Goal: Check status: Check status

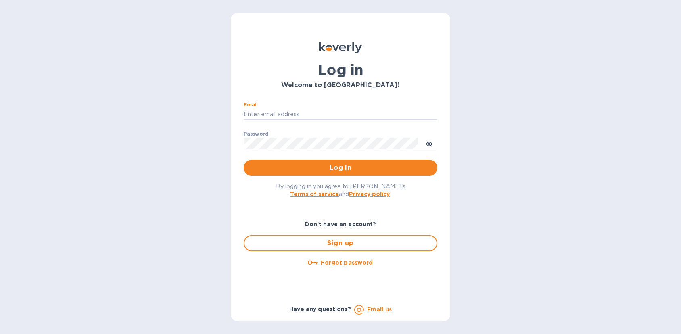
type input "[EMAIL_ADDRESS][DOMAIN_NAME]"
click at [303, 166] on span "Log in" at bounding box center [340, 168] width 181 height 10
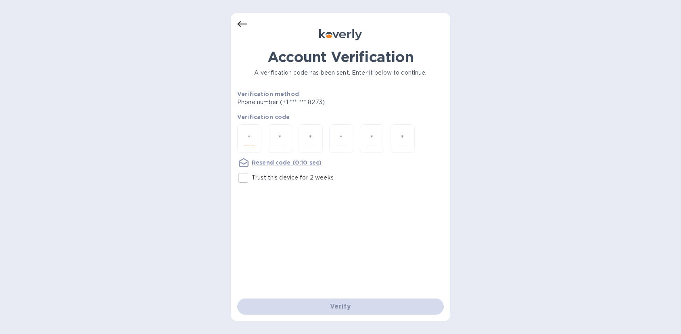
click at [252, 142] on input "number" at bounding box center [249, 138] width 10 height 15
type input "4"
type input "5"
type input "1"
type input "3"
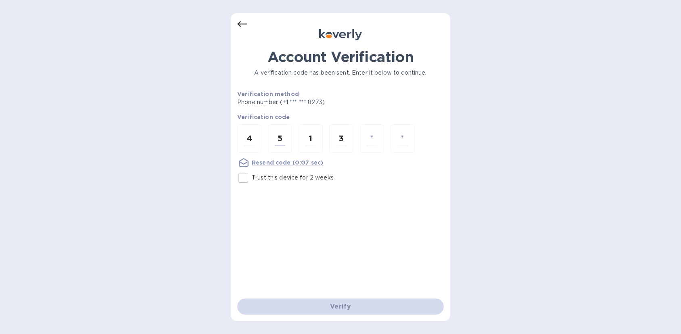
type input "0"
type input "7"
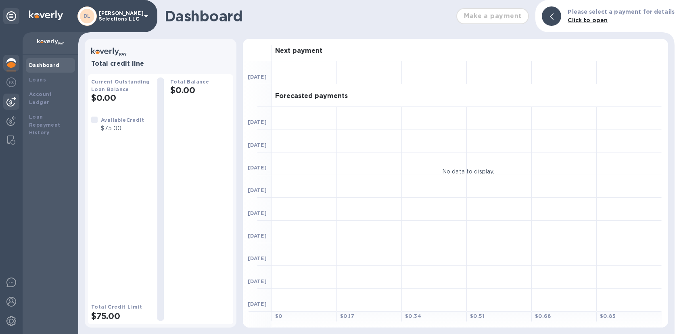
click at [10, 105] on img at bounding box center [11, 102] width 10 height 10
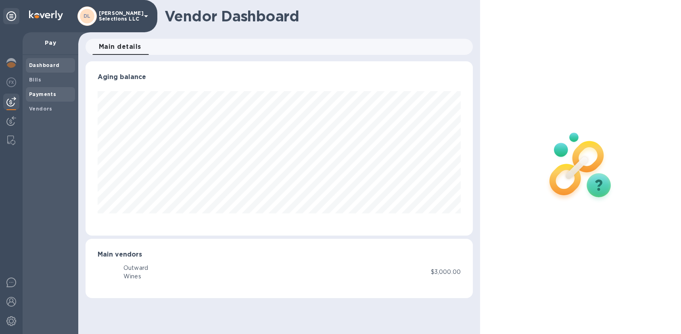
scroll to position [174, 387]
click at [29, 94] on div "Payments" at bounding box center [50, 94] width 49 height 15
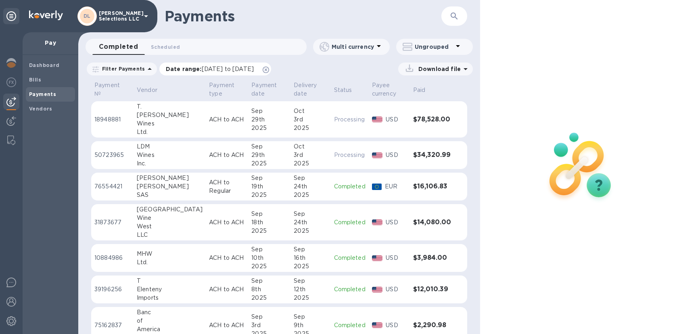
click at [202, 71] on span "09/01/2025 to 10/02/2025" at bounding box center [228, 69] width 52 height 6
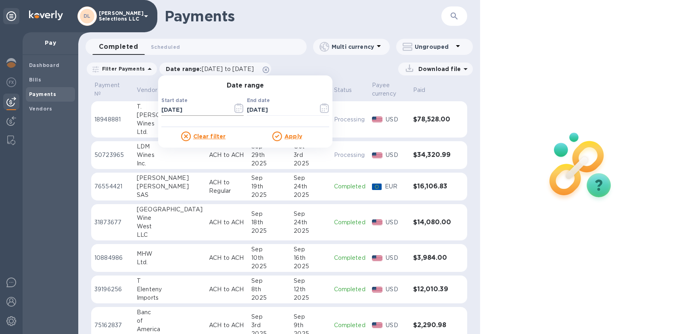
click at [235, 109] on icon "button" at bounding box center [238, 108] width 9 height 10
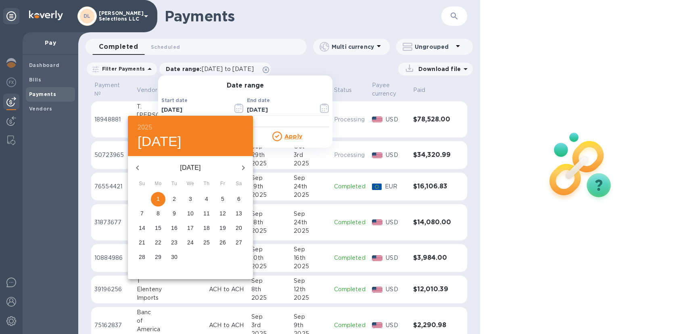
click at [141, 166] on icon "button" at bounding box center [138, 168] width 10 height 10
click at [135, 165] on icon "button" at bounding box center [138, 168] width 10 height 10
click at [138, 201] on span "1" at bounding box center [142, 199] width 15 height 8
type input "06/01/2025"
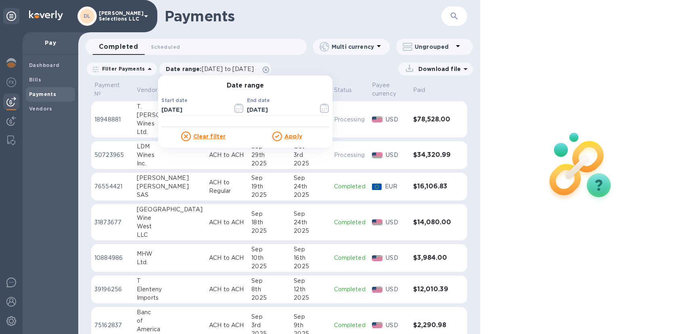
click at [295, 137] on u "Apply" at bounding box center [293, 136] width 18 height 6
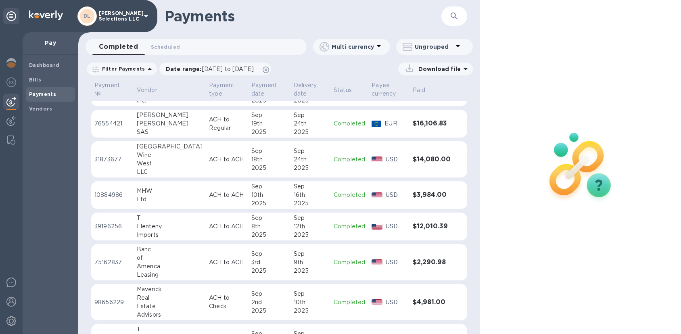
scroll to position [75, 0]
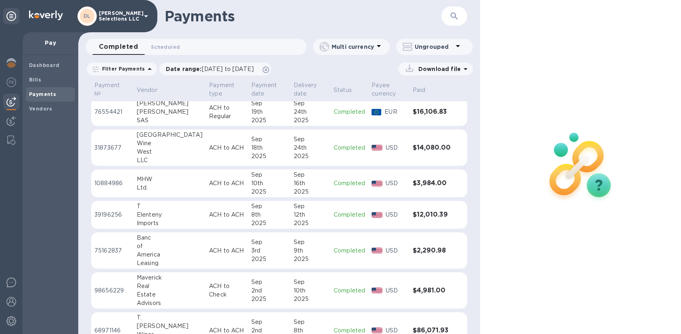
click at [254, 215] on div "8th" at bounding box center [269, 215] width 36 height 8
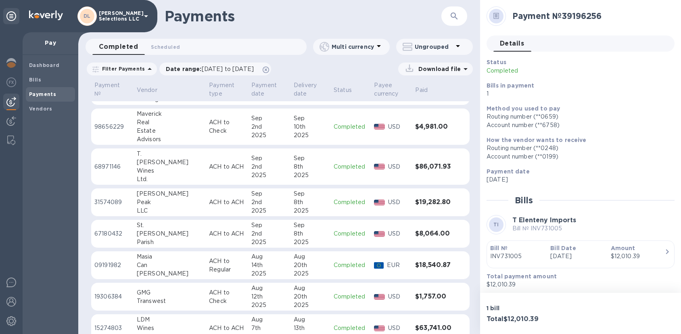
scroll to position [239, 0]
click at [206, 195] on td "ACH to ACH" at bounding box center [227, 202] width 42 height 28
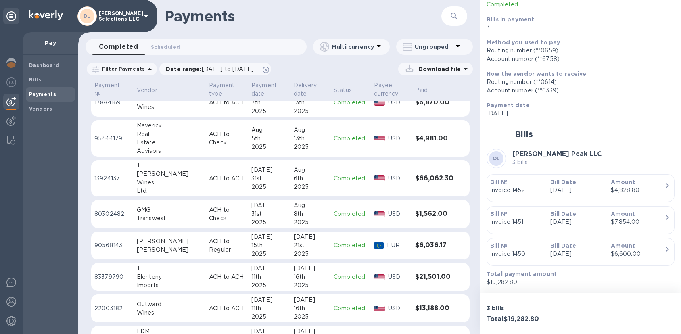
scroll to position [554, 0]
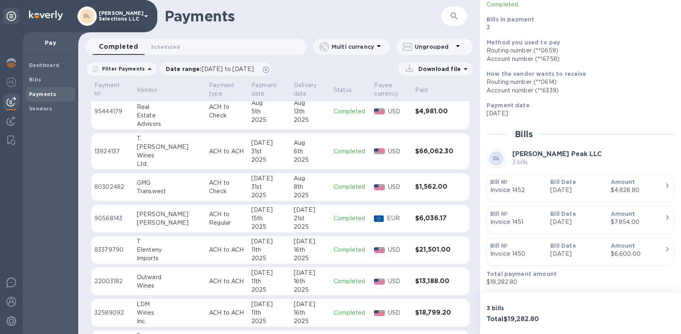
click at [251, 259] on div "2025" at bounding box center [269, 258] width 36 height 8
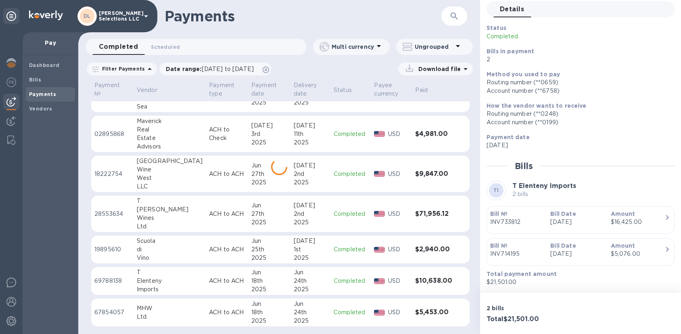
scroll to position [808, 0]
click at [209, 280] on p "ACH to ACH" at bounding box center [227, 281] width 36 height 8
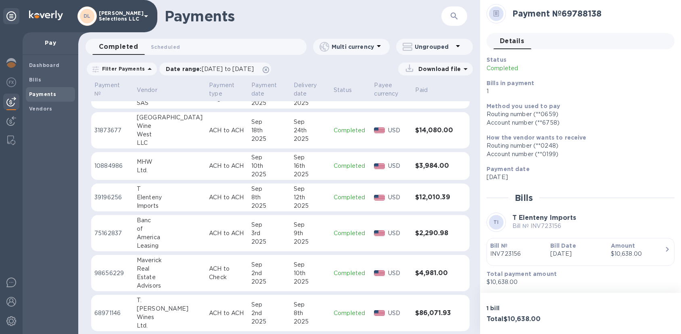
scroll to position [75, 0]
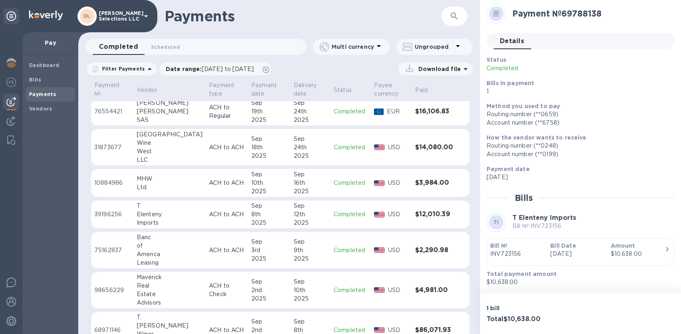
click at [214, 219] on td "ACH to ACH" at bounding box center [227, 214] width 42 height 28
click at [515, 254] on p "INV731005" at bounding box center [517, 254] width 54 height 8
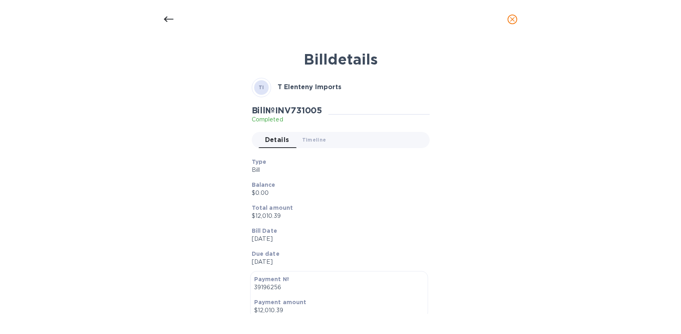
click at [170, 19] on icon at bounding box center [169, 20] width 10 height 6
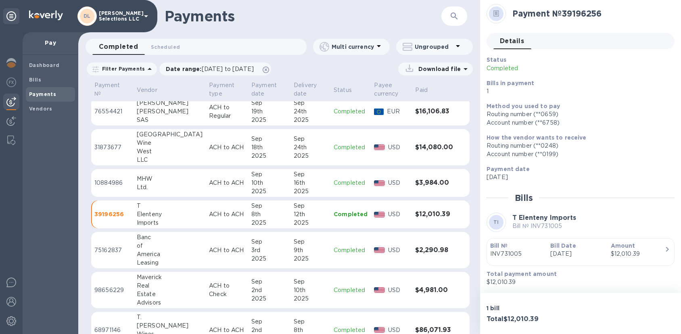
click at [592, 13] on h2 "Payment № 39196256" at bounding box center [590, 13] width 156 height 10
copy h2 "39196256"
click at [259, 183] on div "10th" at bounding box center [269, 183] width 36 height 8
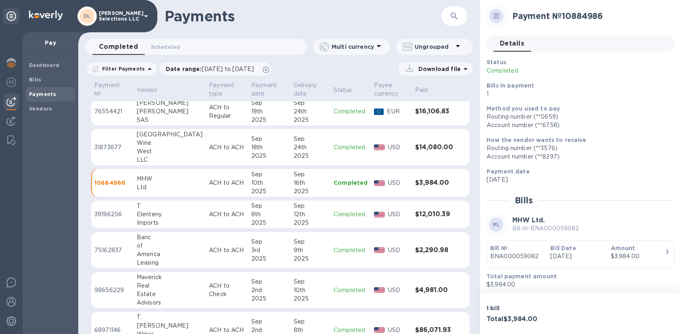
click at [583, 17] on h2 "Payment № 10884986" at bounding box center [590, 16] width 156 height 10
copy h2 "10884986"
click at [596, 15] on h2 "Payment № 10884986" at bounding box center [590, 16] width 156 height 10
drag, startPoint x: 580, startPoint y: 16, endPoint x: 505, endPoint y: 15, distance: 75.0
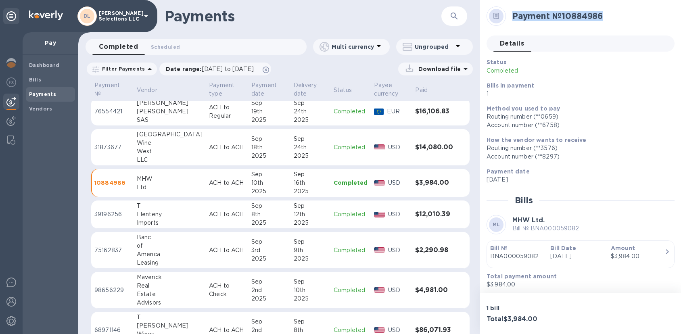
click at [505, 15] on div "Payment № 10884986" at bounding box center [577, 16] width 188 height 26
copy h2 "Payment № 10884986"
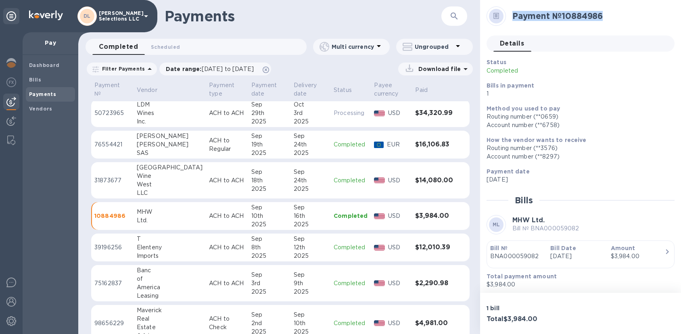
scroll to position [42, 0]
click at [209, 181] on p "ACH to ACH" at bounding box center [227, 181] width 36 height 8
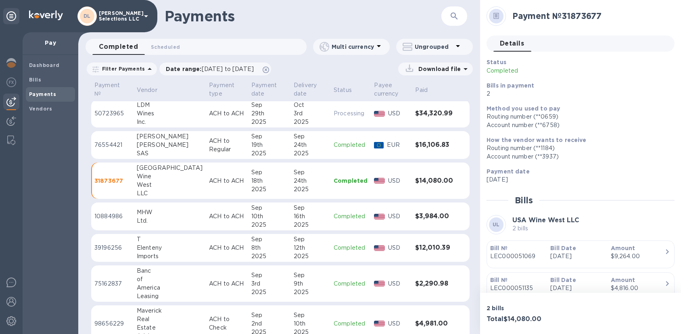
click at [592, 15] on h2 "Payment № 31873677" at bounding box center [590, 16] width 156 height 10
copy h2 "31873677"
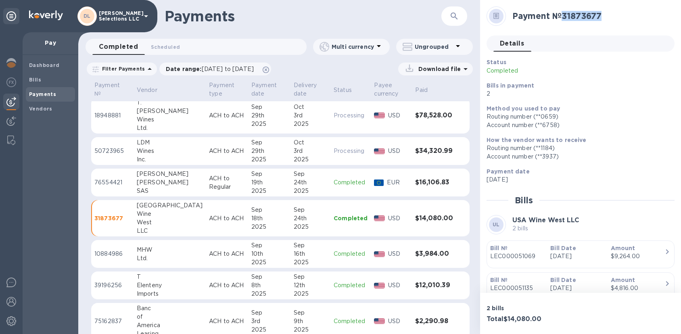
scroll to position [3, 0]
click at [251, 185] on div "19th" at bounding box center [269, 183] width 36 height 8
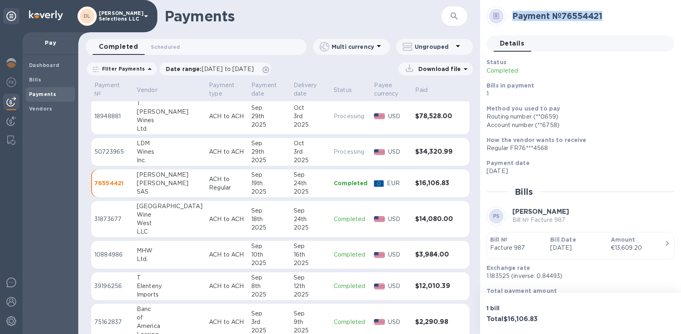
drag, startPoint x: 609, startPoint y: 18, endPoint x: 505, endPoint y: 19, distance: 104.5
click at [505, 19] on div "Payment № 76554421" at bounding box center [577, 16] width 188 height 26
copy h2 "Payment № 76554421"
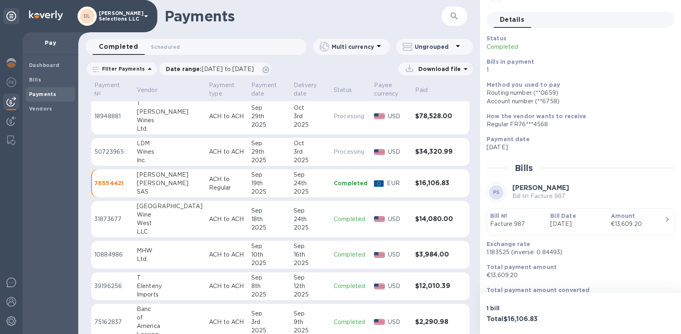
scroll to position [31, 0]
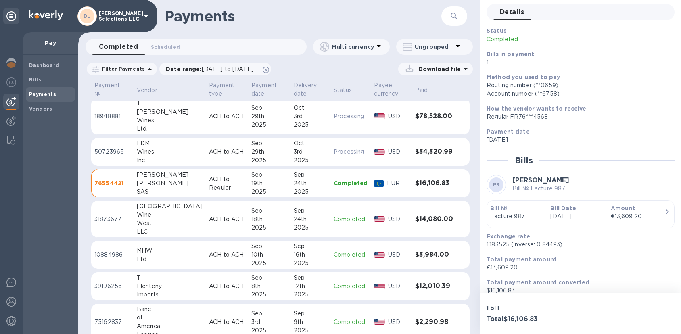
click at [505, 246] on p "1.183525 (inverse: 0.84493)" at bounding box center [576, 244] width 181 height 8
copy p "1.183525"
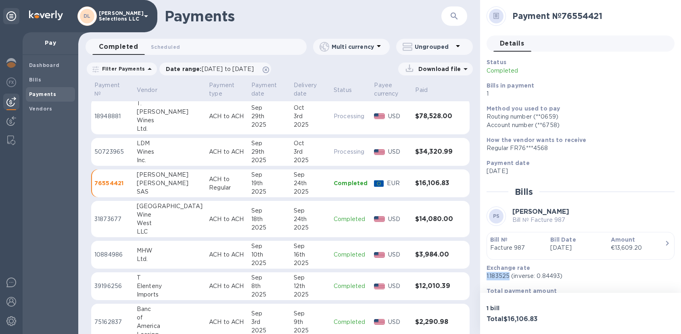
scroll to position [0, 0]
drag, startPoint x: 604, startPoint y: 16, endPoint x: 511, endPoint y: 20, distance: 92.8
click at [511, 20] on div "Payment № 76554421" at bounding box center [590, 16] width 162 height 17
copy h2 "Payment № 76554421"
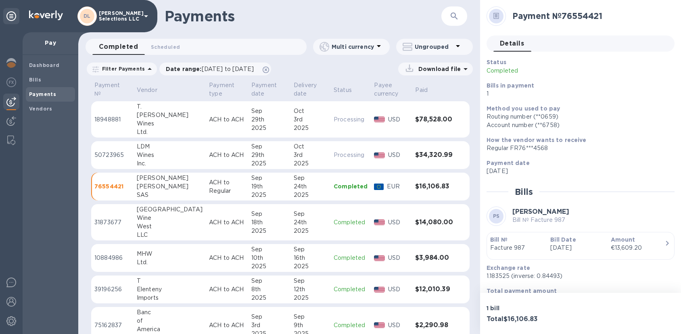
click at [251, 153] on div "29th" at bounding box center [269, 155] width 36 height 8
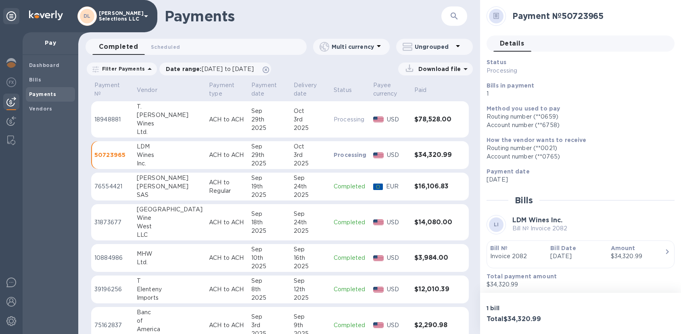
click at [582, 17] on h2 "Payment № 50723965" at bounding box center [590, 16] width 156 height 10
copy h2 "50723965"
drag, startPoint x: 612, startPoint y: 25, endPoint x: 617, endPoint y: 20, distance: 7.2
click at [612, 25] on div "Payment № 50723965" at bounding box center [577, 16] width 188 height 26
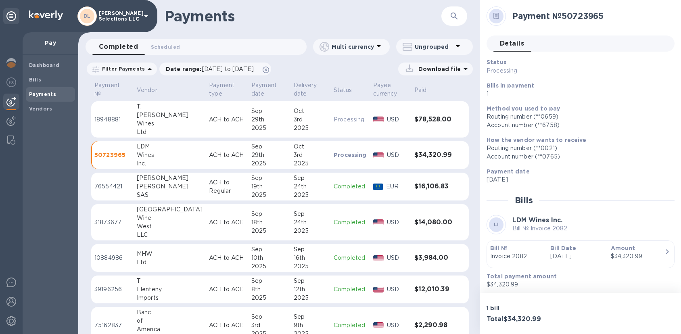
click at [609, 15] on h2 "Payment № 50723965" at bounding box center [590, 16] width 156 height 10
drag, startPoint x: 606, startPoint y: 17, endPoint x: 578, endPoint y: 16, distance: 28.2
click at [578, 16] on h2 "Payment № 50723965" at bounding box center [590, 16] width 156 height 10
drag, startPoint x: 514, startPoint y: 16, endPoint x: 610, endPoint y: 19, distance: 96.1
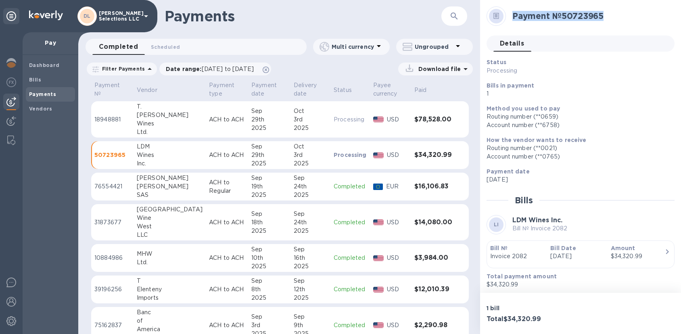
click at [610, 19] on h2 "Payment № 50723965" at bounding box center [590, 16] width 156 height 10
copy h2 "Payment № 50723965"
click at [259, 126] on div "2025" at bounding box center [269, 128] width 36 height 8
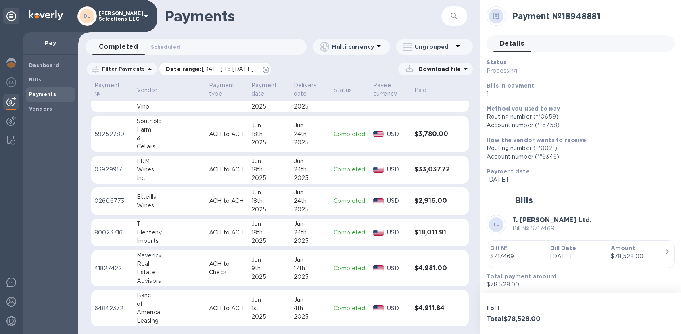
click at [213, 67] on span "06/01/2025 to 10/02/2025" at bounding box center [228, 69] width 52 height 6
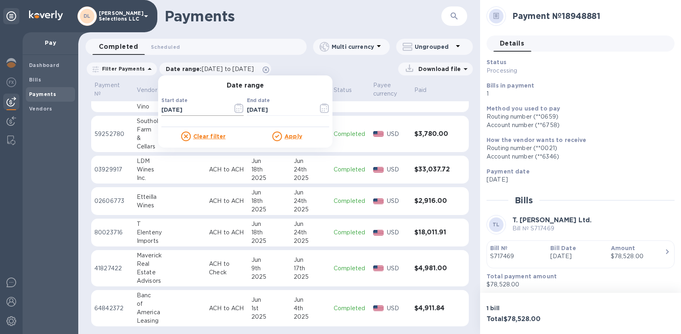
click at [235, 113] on icon "button" at bounding box center [238, 108] width 9 height 10
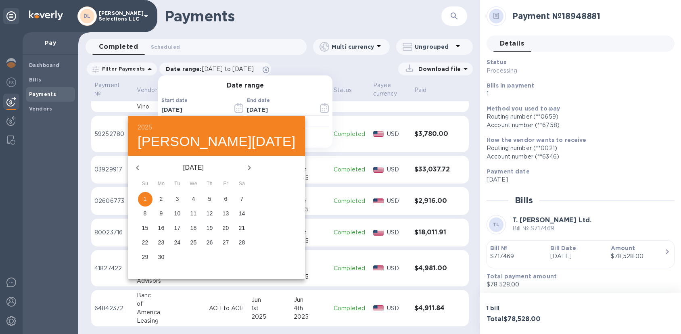
click at [139, 171] on icon "button" at bounding box center [138, 168] width 10 height 10
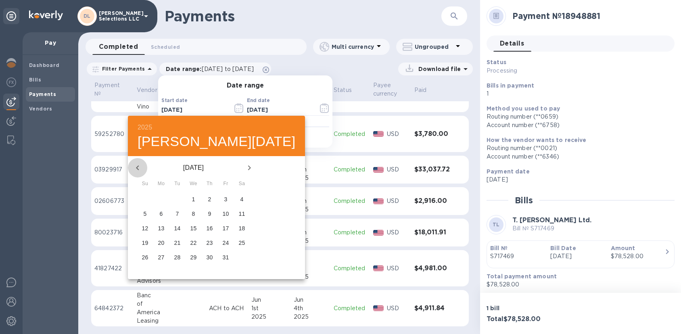
click at [139, 171] on icon "button" at bounding box center [138, 168] width 10 height 10
click at [172, 195] on span "1" at bounding box center [177, 199] width 15 height 8
type input "10/01/2024"
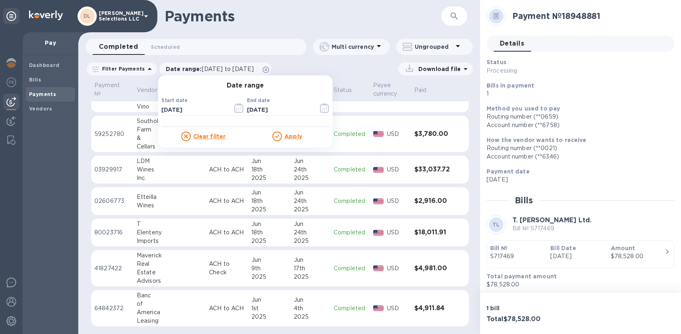
click at [289, 135] on u "Apply" at bounding box center [293, 136] width 18 height 6
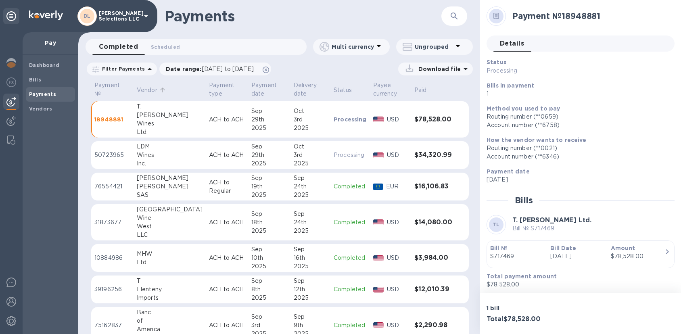
click at [147, 89] on p "Vendor" at bounding box center [147, 90] width 21 height 8
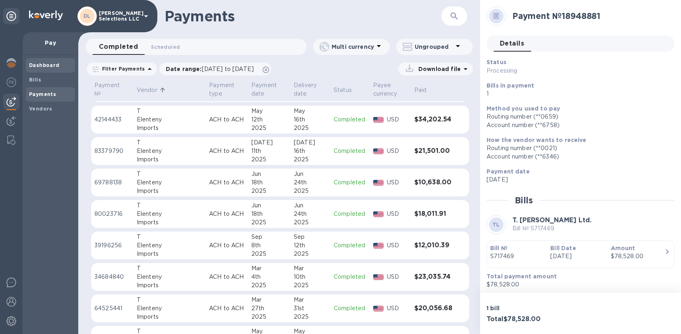
scroll to position [2844, 0]
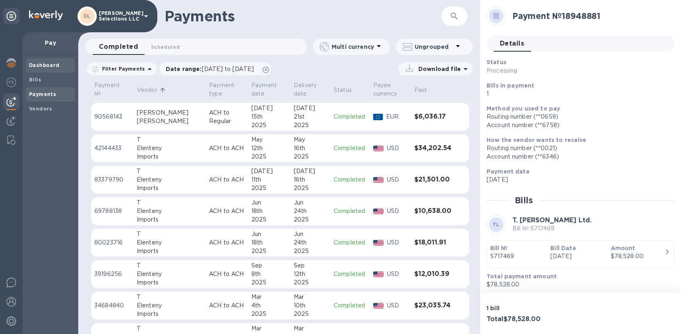
click at [46, 69] on span "Dashboard" at bounding box center [44, 65] width 31 height 8
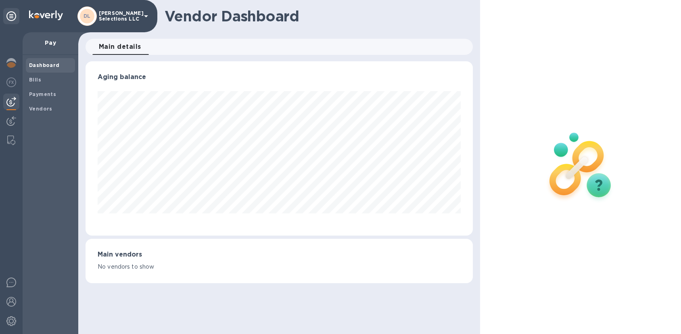
scroll to position [174, 387]
